Goal: Entertainment & Leisure: Consume media (video, audio)

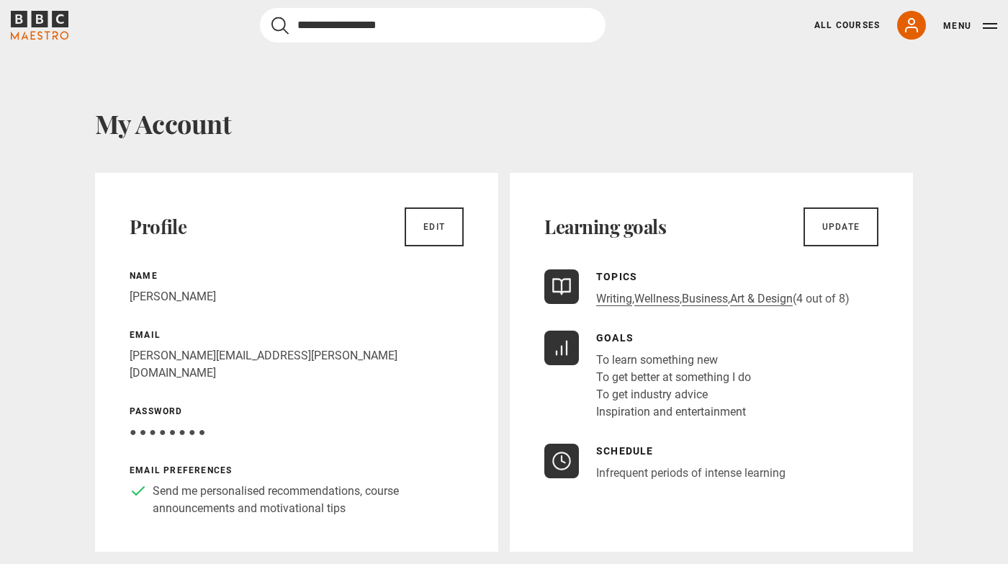
click at [383, 24] on input "Search" at bounding box center [433, 25] width 346 height 35
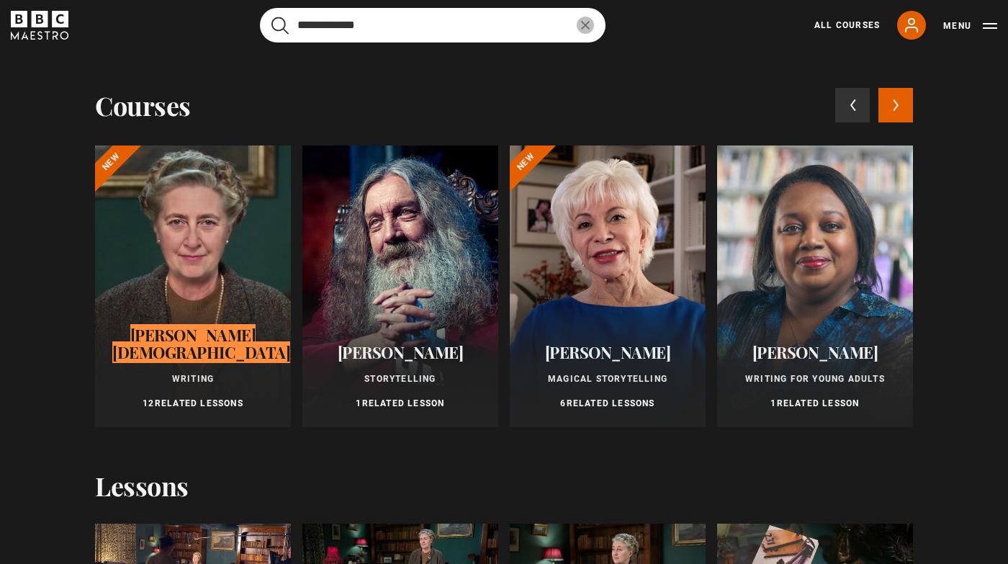
type input "**********"
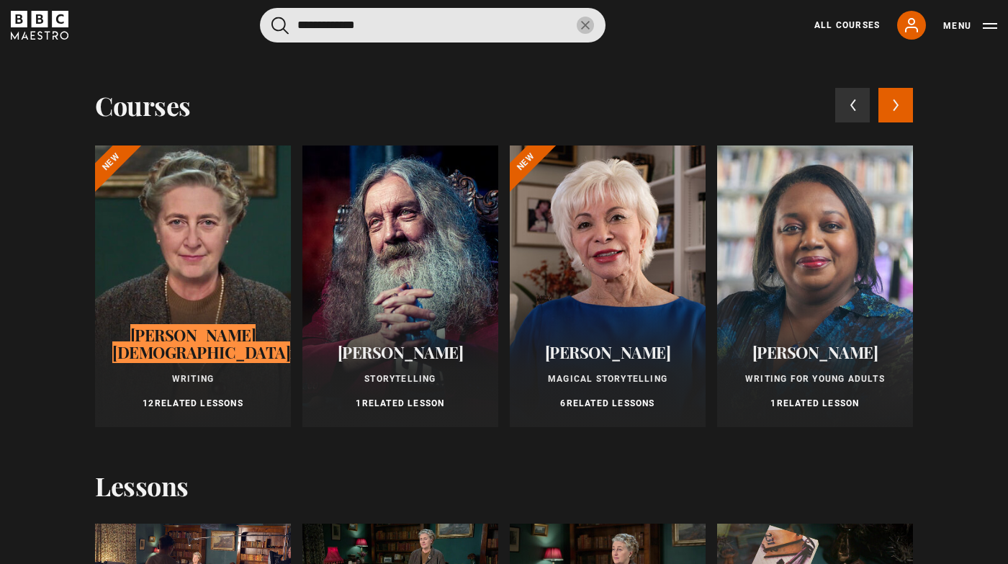
click at [226, 267] on div at bounding box center [193, 286] width 196 height 282
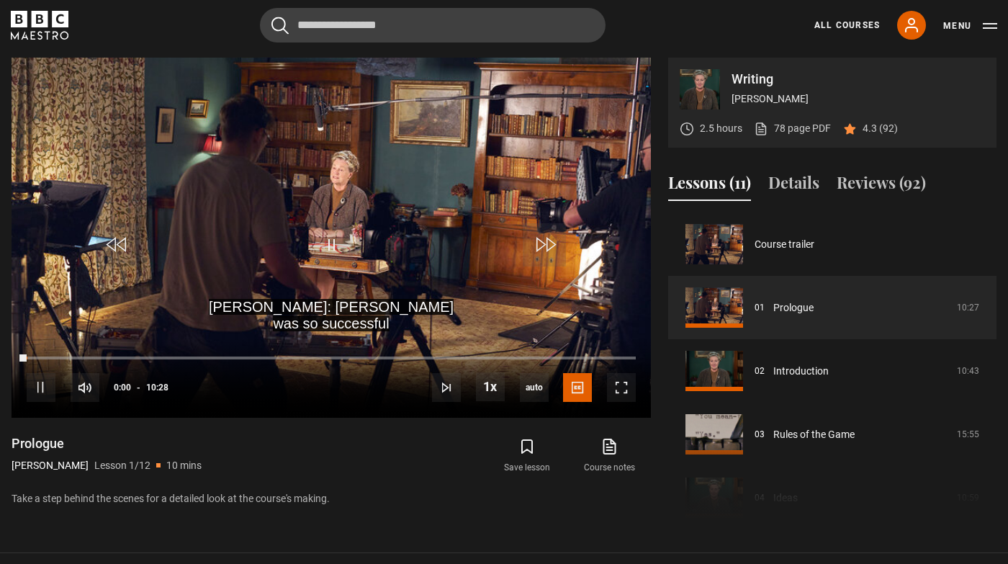
scroll to position [131, 0]
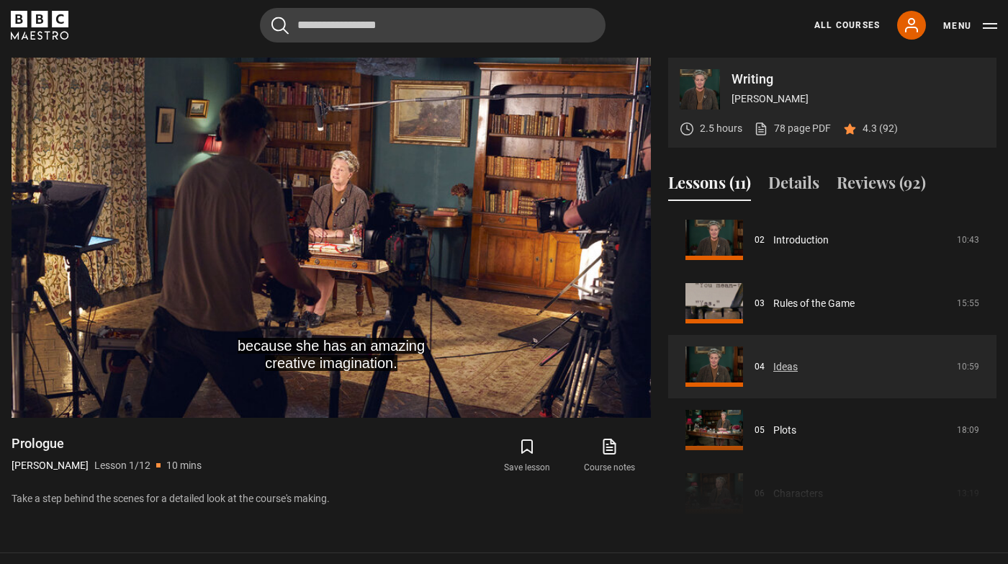
click at [776, 367] on link "Ideas" at bounding box center [786, 366] width 24 height 15
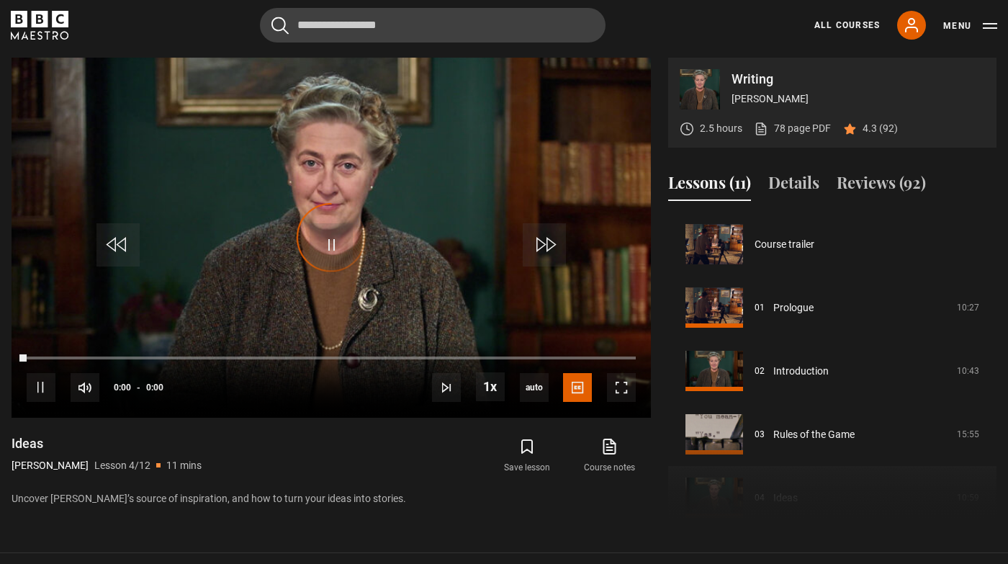
scroll to position [190, 0]
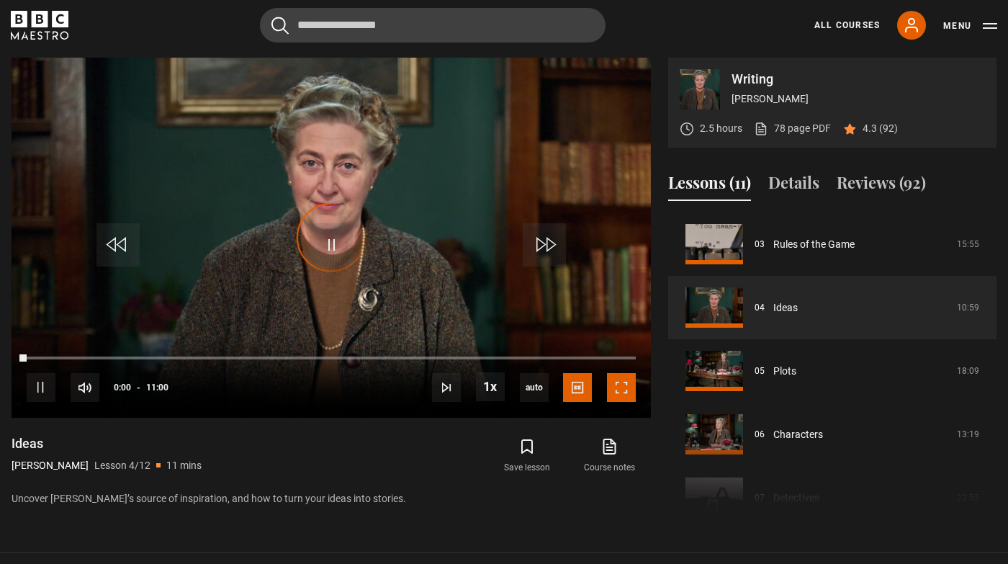
click at [626, 392] on span "Video Player" at bounding box center [621, 387] width 29 height 29
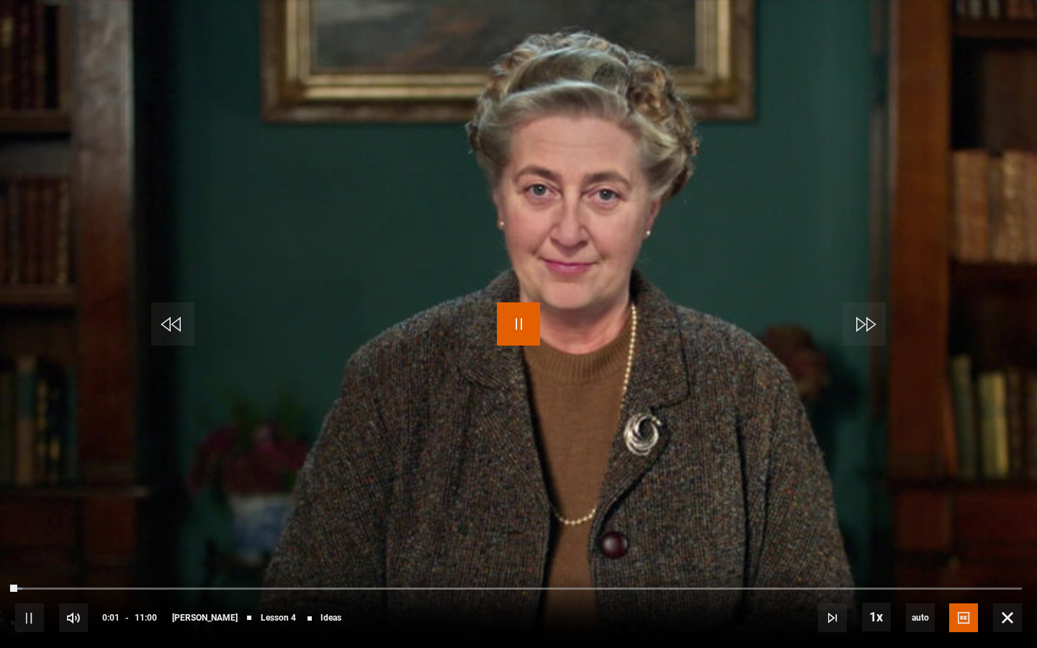
click at [516, 318] on span "Video Player" at bounding box center [518, 324] width 43 height 43
click at [521, 324] on span "Video Player" at bounding box center [518, 324] width 43 height 43
click at [1008, 563] on span "Video Player" at bounding box center [1007, 618] width 29 height 29
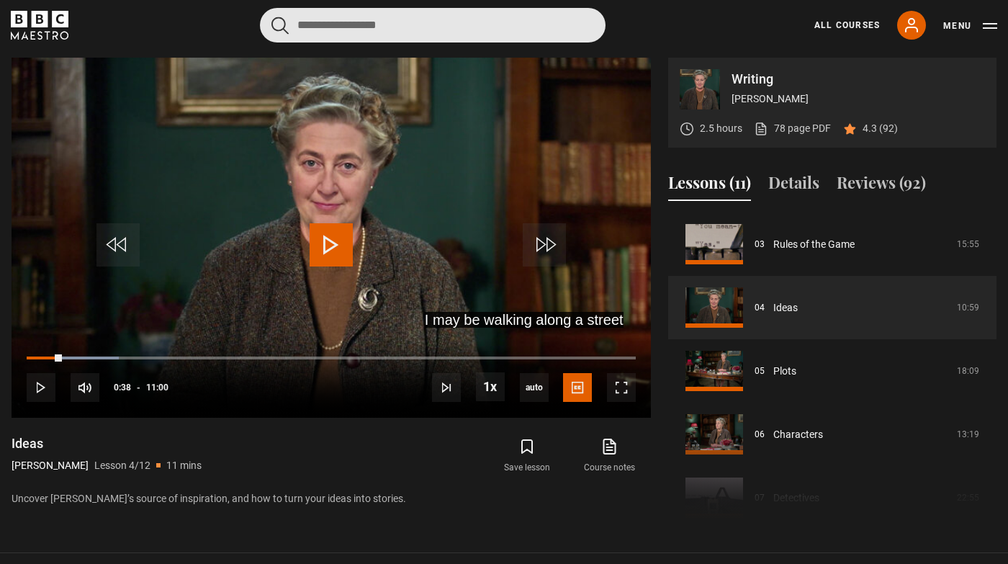
click at [328, 28] on input "Search" at bounding box center [433, 25] width 346 height 35
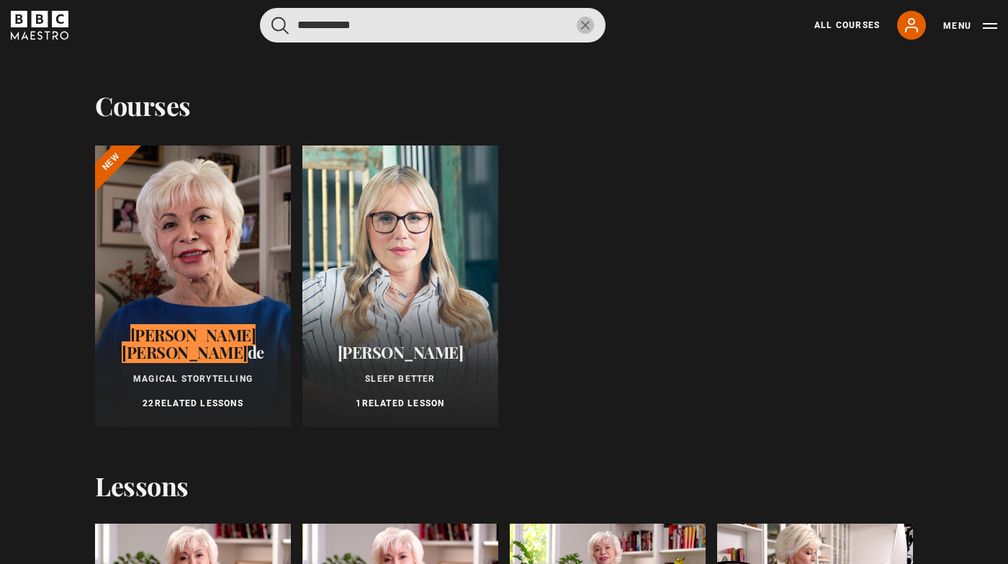
type input "**********"
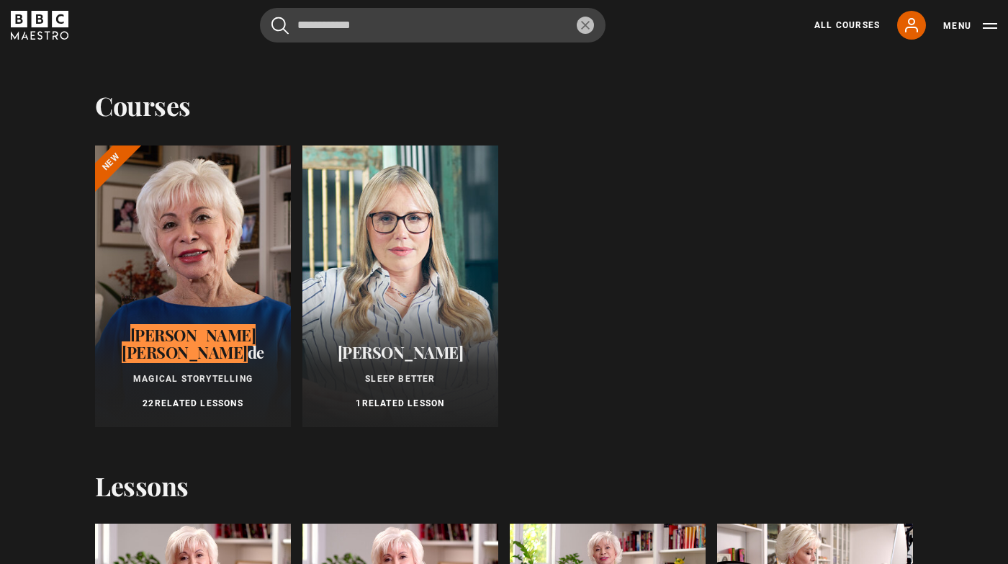
click at [194, 251] on div at bounding box center [193, 286] width 196 height 282
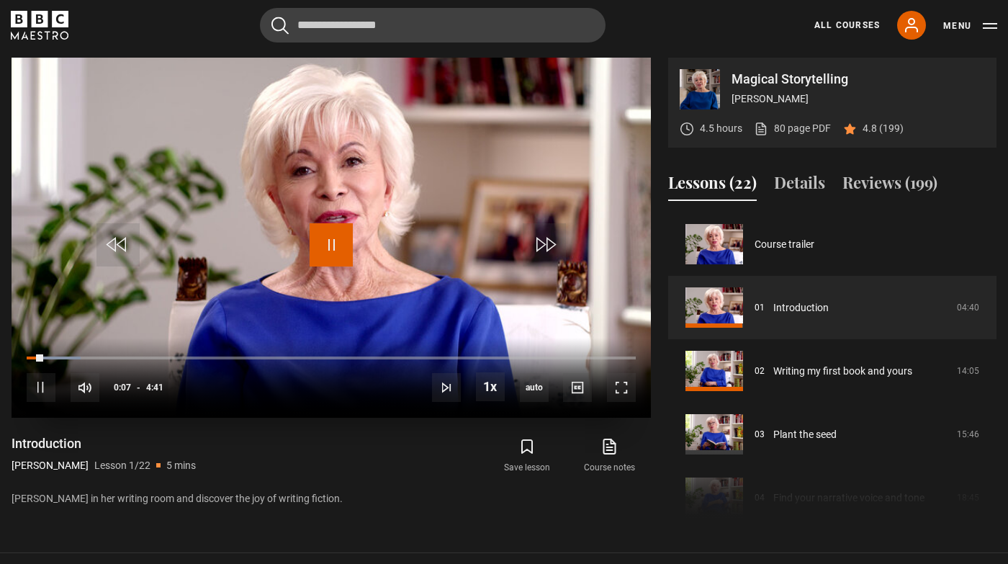
click at [336, 248] on span "Video Player" at bounding box center [331, 244] width 43 height 43
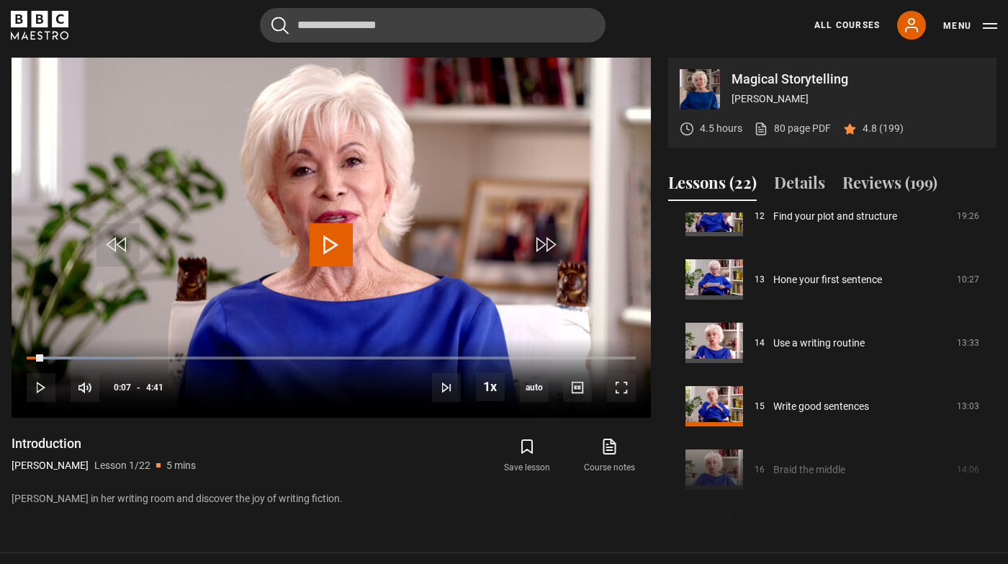
scroll to position [788, 0]
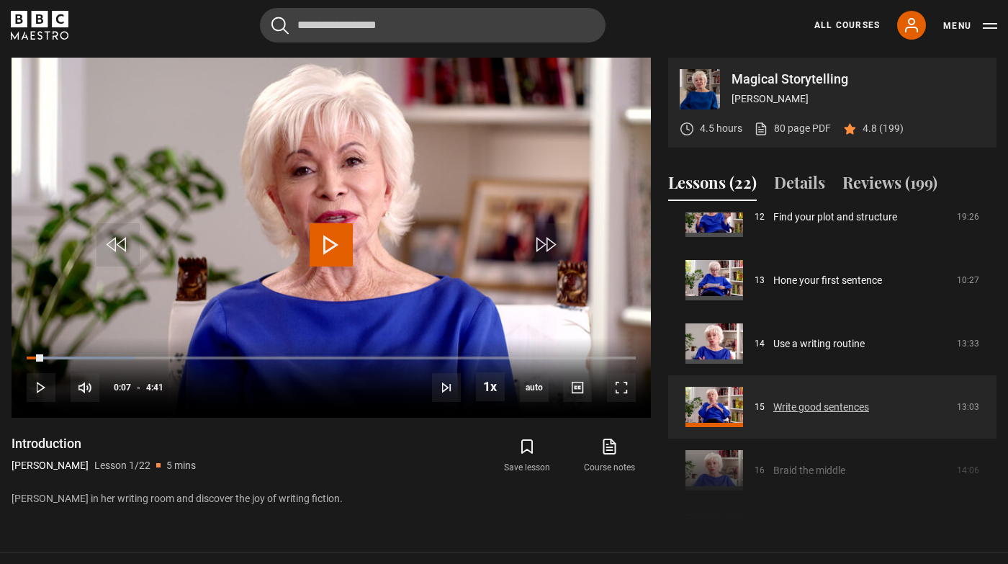
click at [774, 406] on link "Write good sentences" at bounding box center [822, 407] width 96 height 15
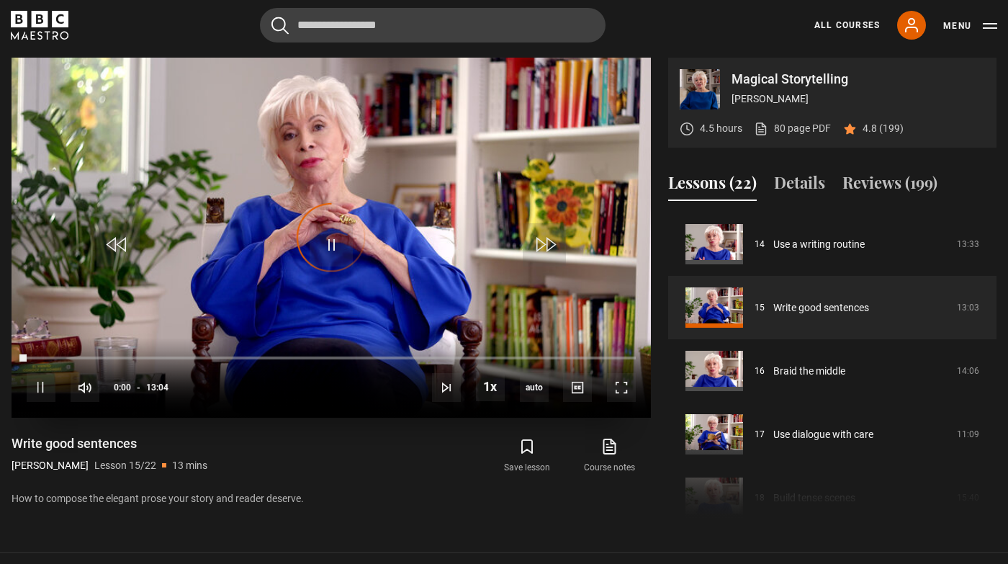
click at [330, 240] on div "Video Player is loading." at bounding box center [331, 238] width 72 height 72
click at [629, 390] on span "Video Player" at bounding box center [621, 387] width 29 height 29
